Goal: Task Accomplishment & Management: Manage account settings

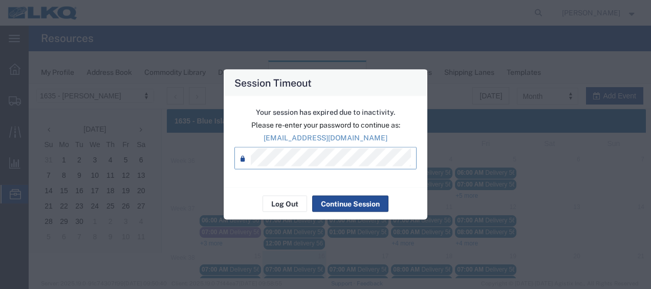
scroll to position [102, 0]
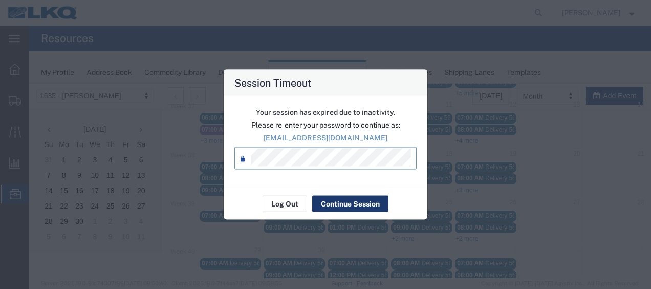
click at [346, 199] on button "Continue Session" at bounding box center [350, 204] width 76 height 16
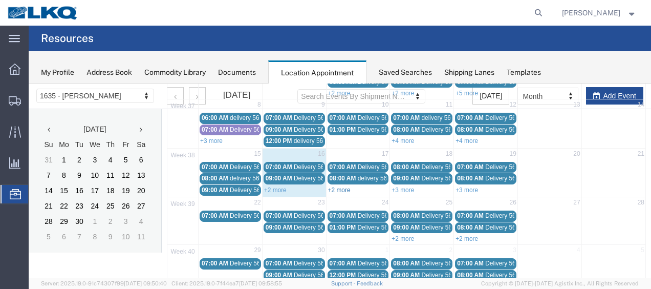
click at [342, 186] on link "+2 more" at bounding box center [339, 189] width 23 height 7
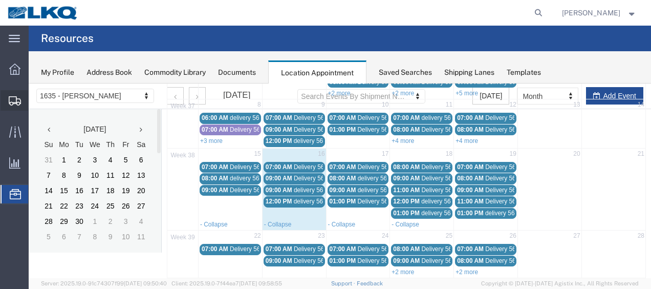
click at [0, 0] on span "Shipment Manager" at bounding box center [0, 0] width 0 height 0
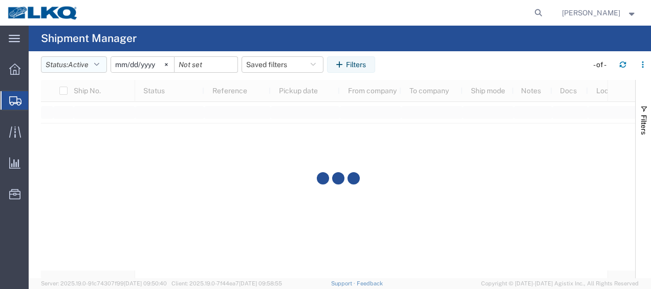
click at [99, 63] on icon "button" at bounding box center [96, 64] width 5 height 7
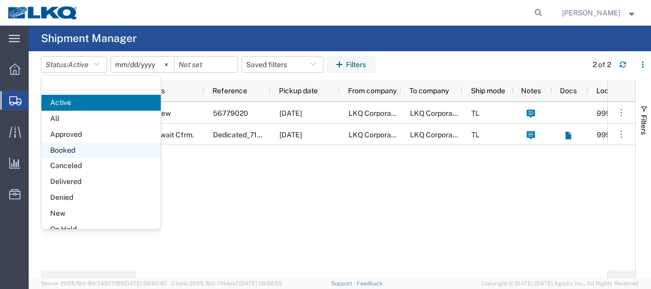
click at [89, 143] on span "Booked" at bounding box center [100, 150] width 119 height 16
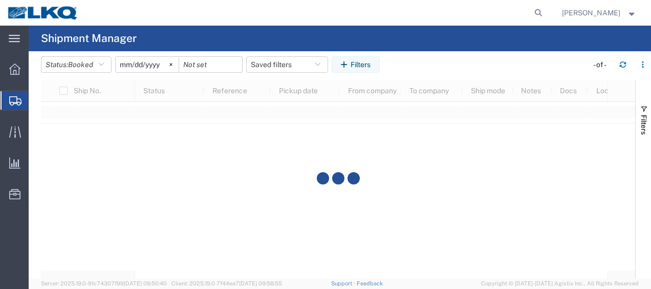
click at [129, 63] on input "[DATE]" at bounding box center [147, 64] width 63 height 15
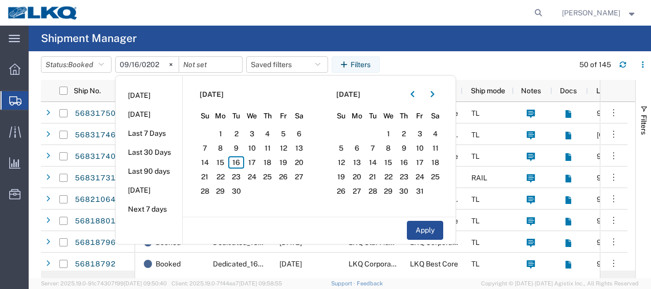
type input "[DATE]"
click at [236, 158] on span "16" at bounding box center [236, 162] width 16 height 12
click at [253, 160] on span "17" at bounding box center [252, 162] width 16 height 12
click at [435, 228] on button "Apply" at bounding box center [425, 230] width 36 height 19
type input "[DATE]"
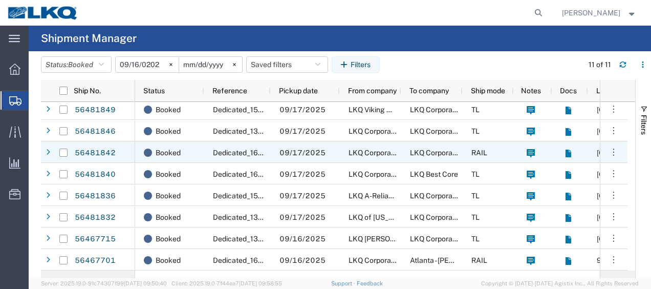
scroll to position [17, 0]
